Goal: Task Accomplishment & Management: Manage account settings

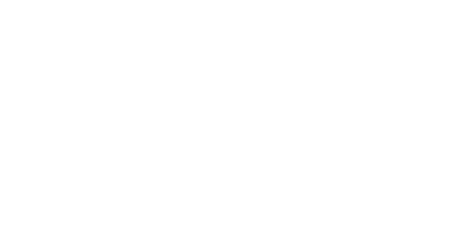
select select "MY"
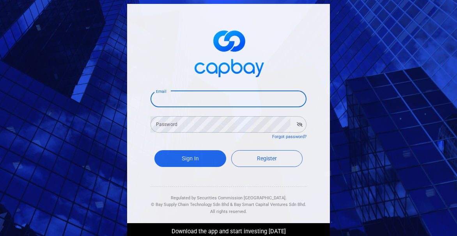
click at [165, 98] on input "Email" at bounding box center [228, 99] width 156 height 16
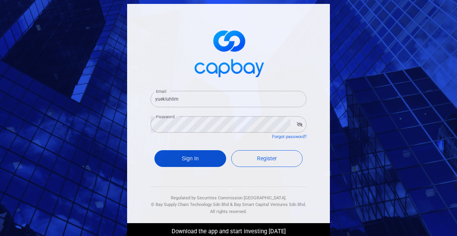
click at [189, 159] on button "Sign In" at bounding box center [190, 158] width 72 height 17
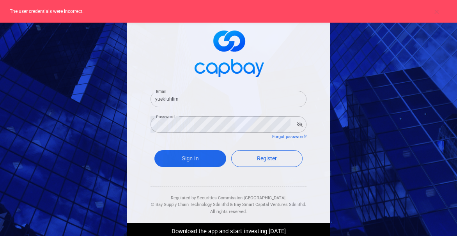
click at [184, 97] on input "yuekluhlim" at bounding box center [228, 99] width 156 height 16
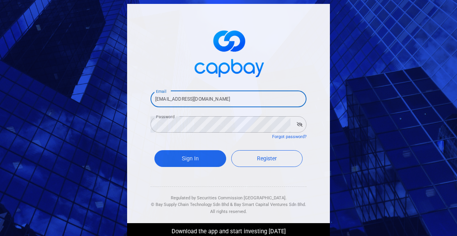
type input "[EMAIL_ADDRESS][DOMAIN_NAME]"
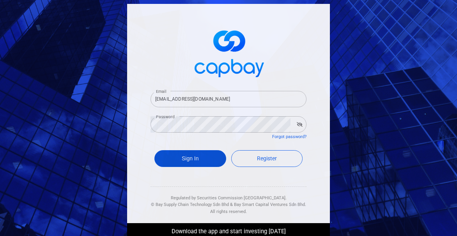
click at [194, 157] on button "Sign In" at bounding box center [190, 158] width 72 height 17
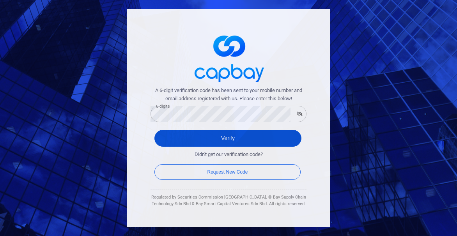
click at [232, 140] on button "Verify" at bounding box center [227, 138] width 147 height 17
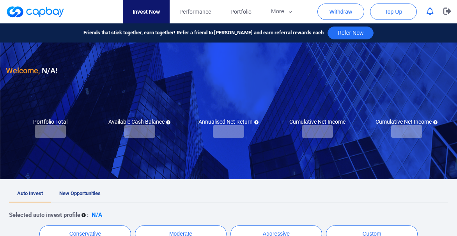
checkbox input "true"
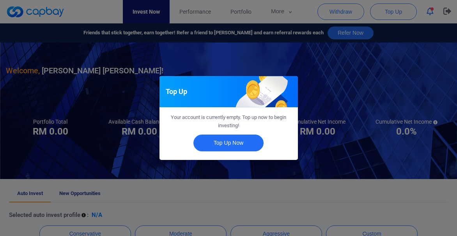
click at [120, 144] on div "Top Up Your account is currently empty. Top up now to begin investing! Top Up N…" at bounding box center [228, 118] width 457 height 236
click at [120, 144] on div "Auto Invest Finish selecting your preferred Auto Invest profile so your portfol…" at bounding box center [228, 118] width 457 height 236
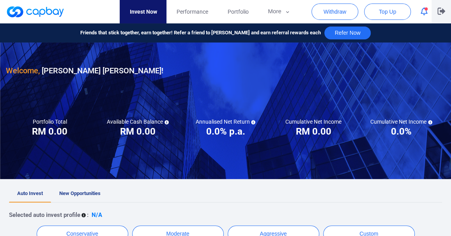
click at [446, 10] on button "button" at bounding box center [440, 11] width 19 height 23
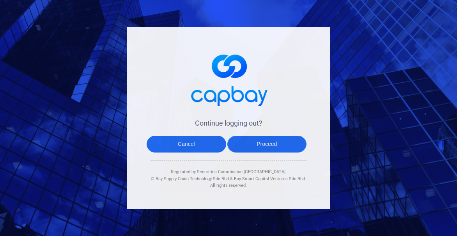
click at [263, 141] on button "Proceed" at bounding box center [266, 144] width 79 height 17
